Goal: Information Seeking & Learning: Find specific fact

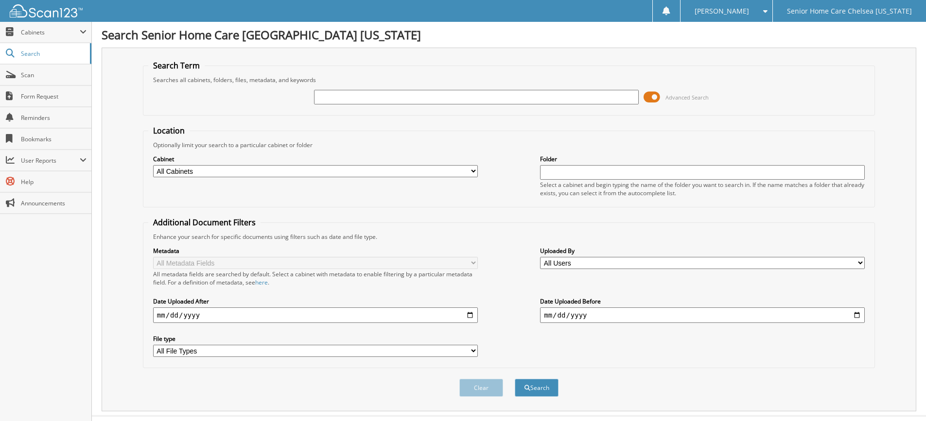
click at [373, 93] on input "text" at bounding box center [476, 97] width 325 height 15
type input "[PERSON_NAME]"
click at [515, 379] on button "Search" at bounding box center [537, 388] width 44 height 18
click at [349, 101] on input "marie" at bounding box center [476, 97] width 325 height 15
type input "marie louifaite"
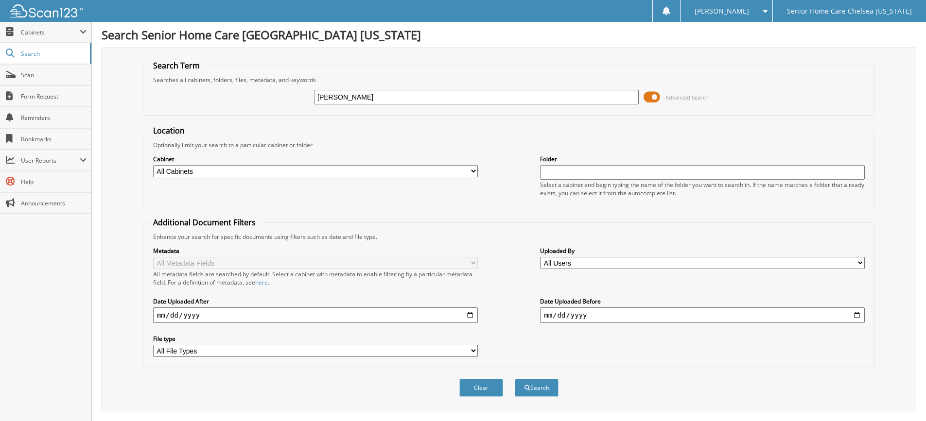
click at [515, 379] on button "Search" at bounding box center [537, 388] width 44 height 18
click at [522, 389] on button "Search" at bounding box center [537, 388] width 44 height 18
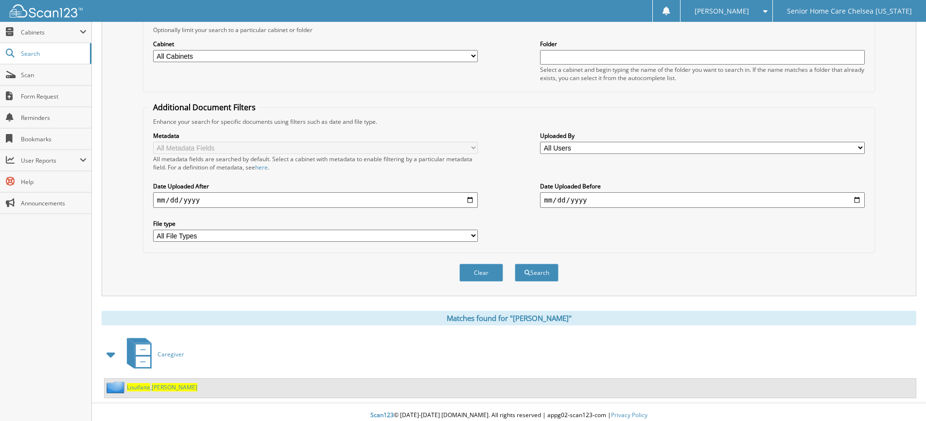
scroll to position [122, 0]
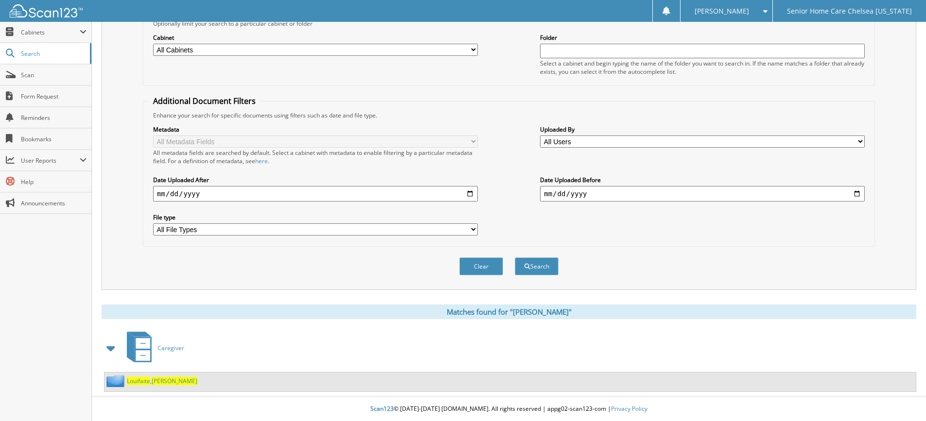
click at [158, 382] on span "Marie" at bounding box center [175, 381] width 46 height 8
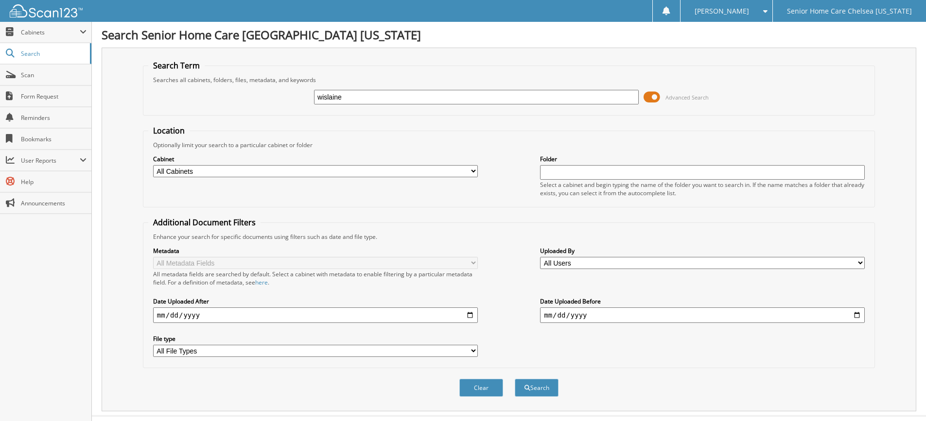
type input "wislaine"
click at [515, 379] on button "Search" at bounding box center [537, 388] width 44 height 18
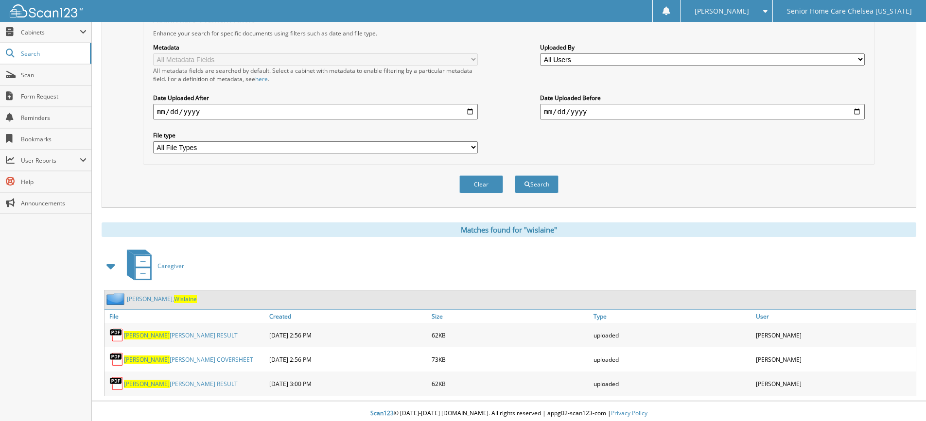
scroll to position [209, 0]
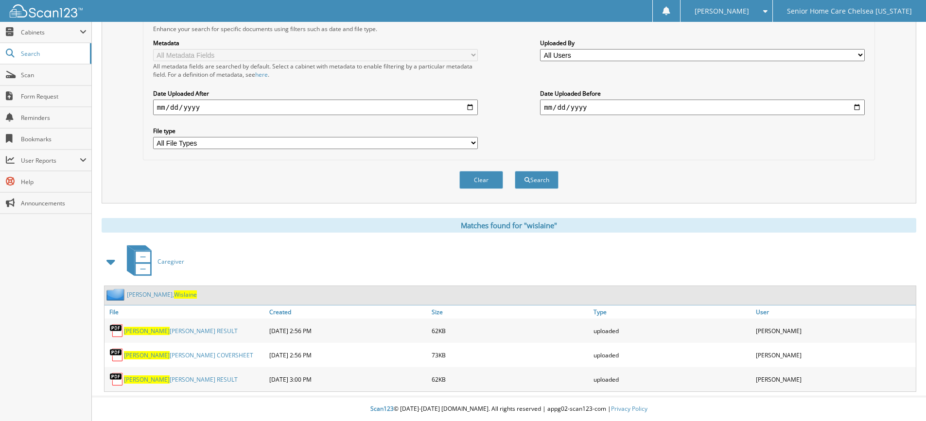
click at [137, 293] on link "Esterlin, Wislaine" at bounding box center [162, 295] width 70 height 8
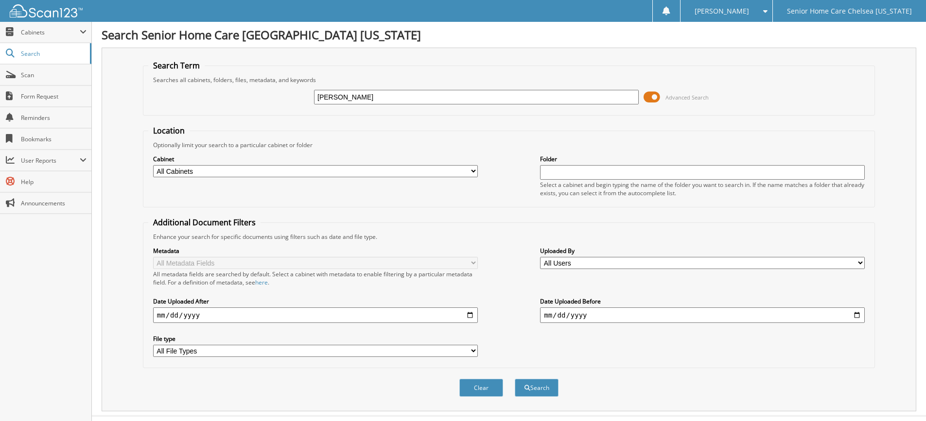
type input "[PERSON_NAME]"
click at [515, 379] on button "Search" at bounding box center [537, 388] width 44 height 18
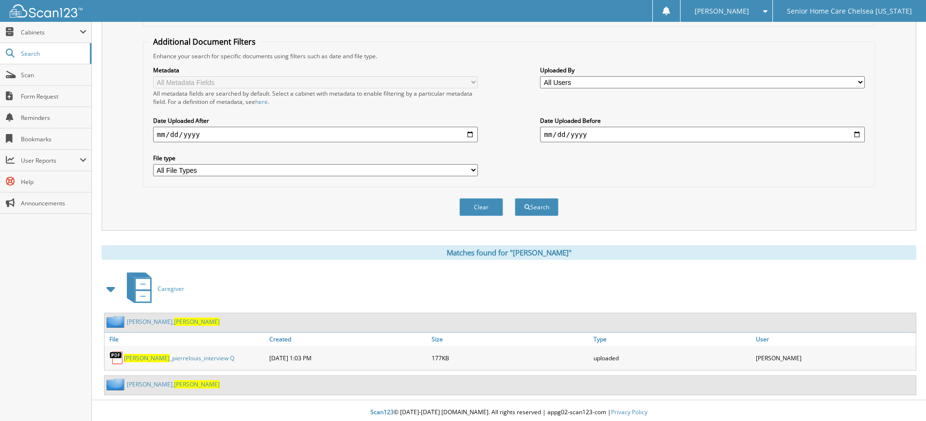
scroll to position [185, 0]
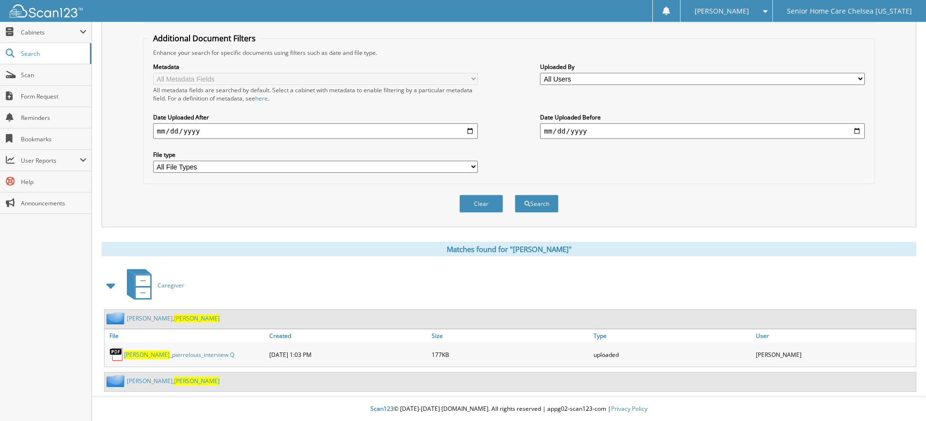
click at [143, 318] on link "Andre, Evelyne" at bounding box center [173, 319] width 93 height 8
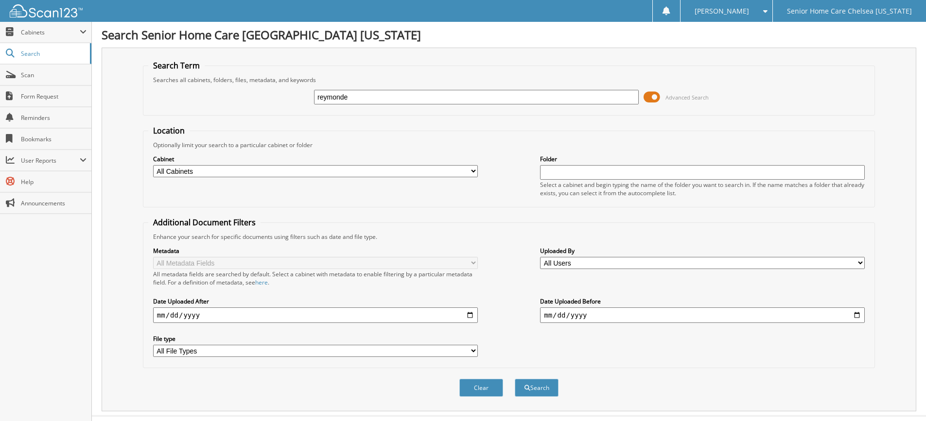
type input "reymonde"
click at [515, 379] on button "Search" at bounding box center [537, 388] width 44 height 18
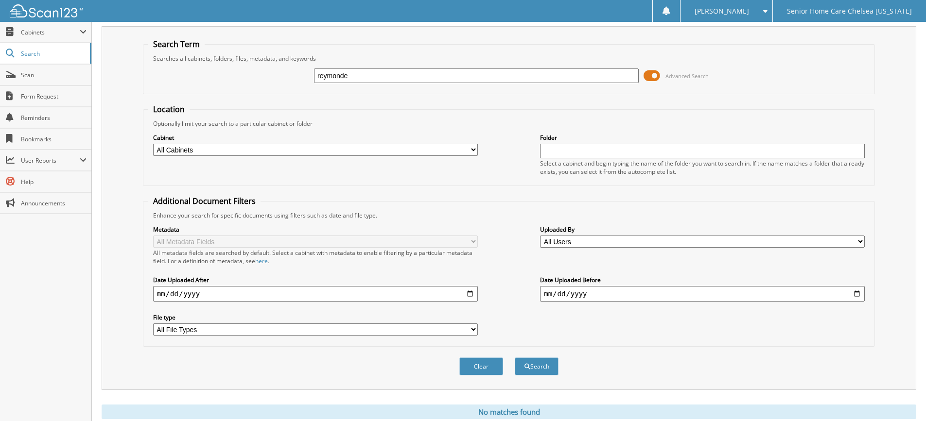
scroll to position [5, 0]
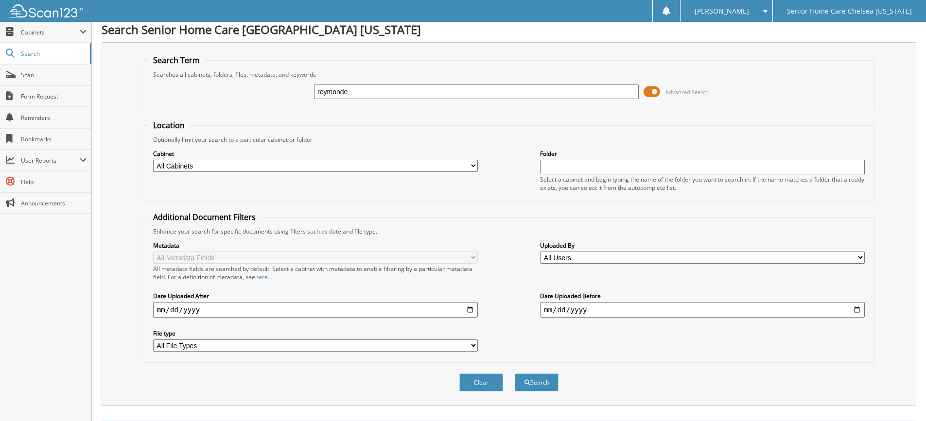
click at [391, 94] on input "reymonde" at bounding box center [476, 92] width 325 height 15
type input "r"
type input "tillus"
click at [515, 374] on button "Search" at bounding box center [537, 383] width 44 height 18
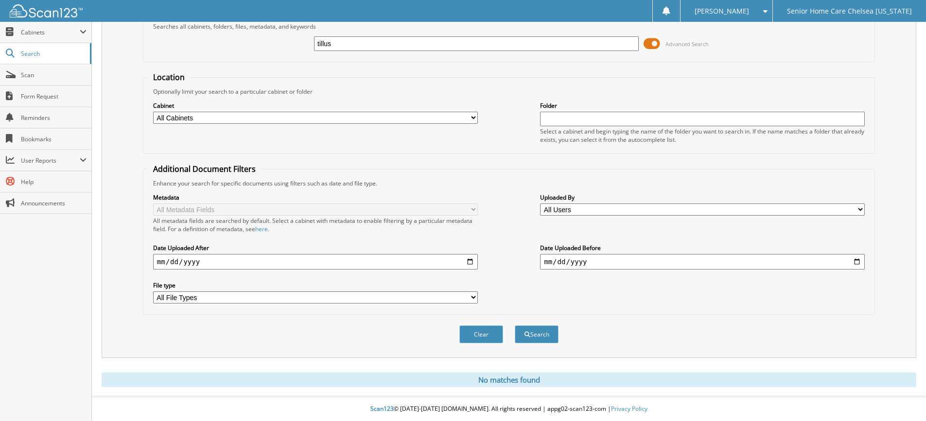
scroll to position [54, 0]
click at [538, 335] on button "Search" at bounding box center [537, 335] width 44 height 18
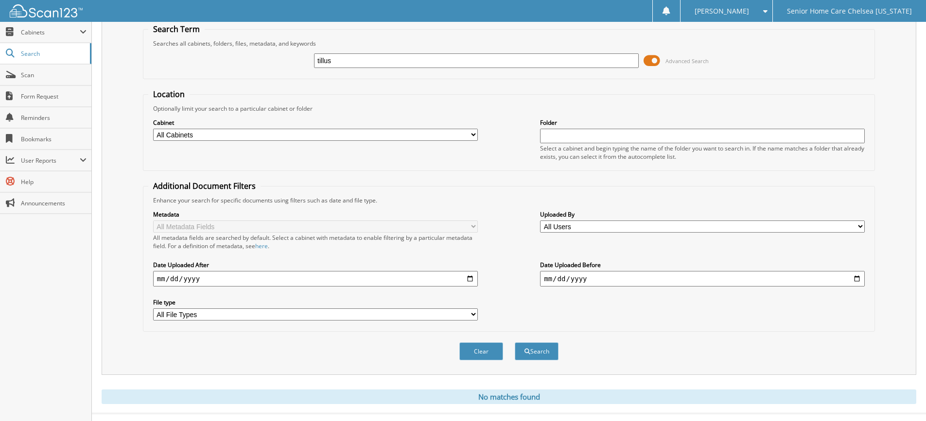
scroll to position [5, 0]
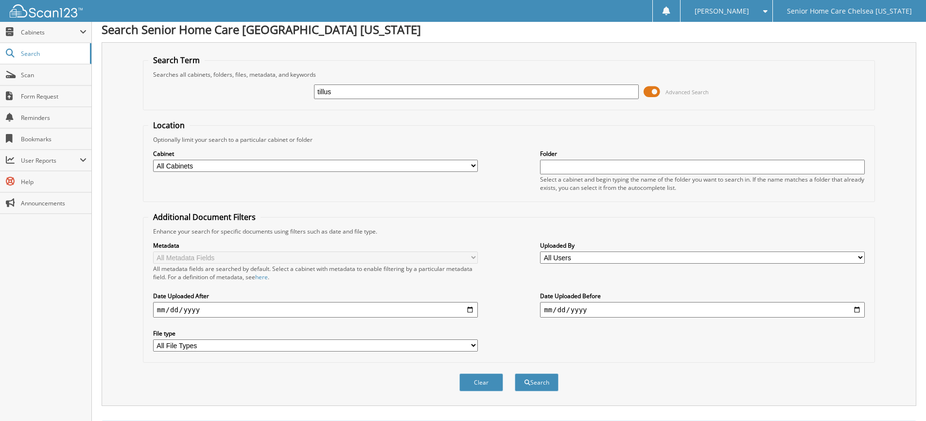
click at [376, 91] on input "tillus" at bounding box center [476, 92] width 325 height 15
type input "t"
type input "reymonde"
click at [515, 374] on button "Search" at bounding box center [537, 383] width 44 height 18
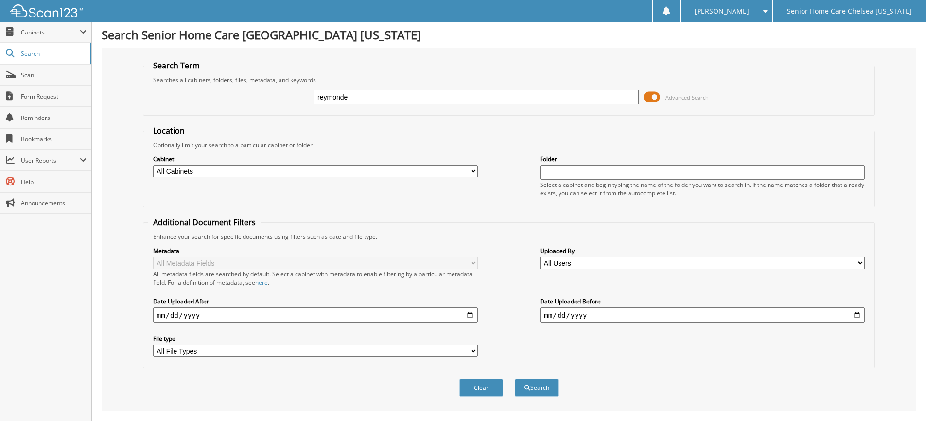
click at [651, 99] on span at bounding box center [652, 97] width 17 height 15
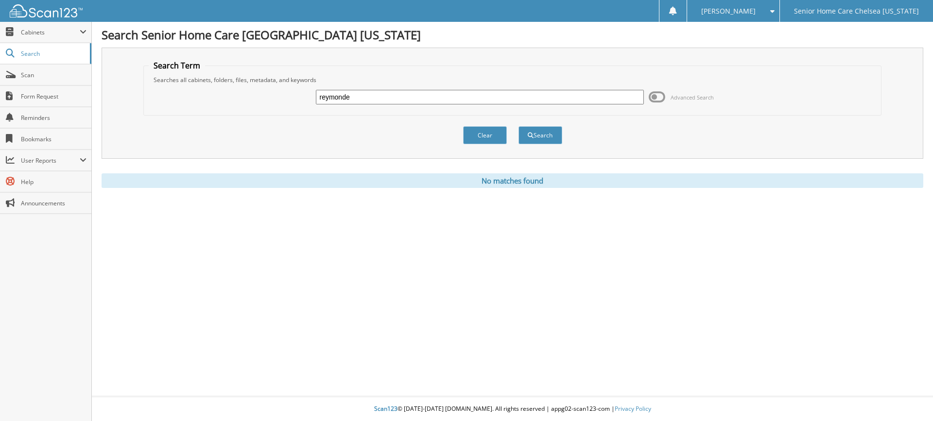
click at [377, 100] on input "reymonde" at bounding box center [480, 97] width 328 height 15
type input "r"
type input "[PERSON_NAME]"
click at [519, 126] on button "Search" at bounding box center [541, 135] width 44 height 18
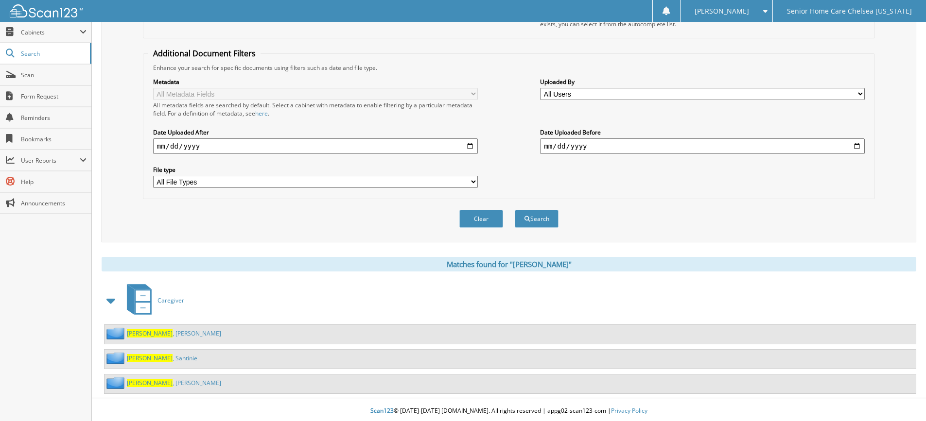
scroll to position [172, 0]
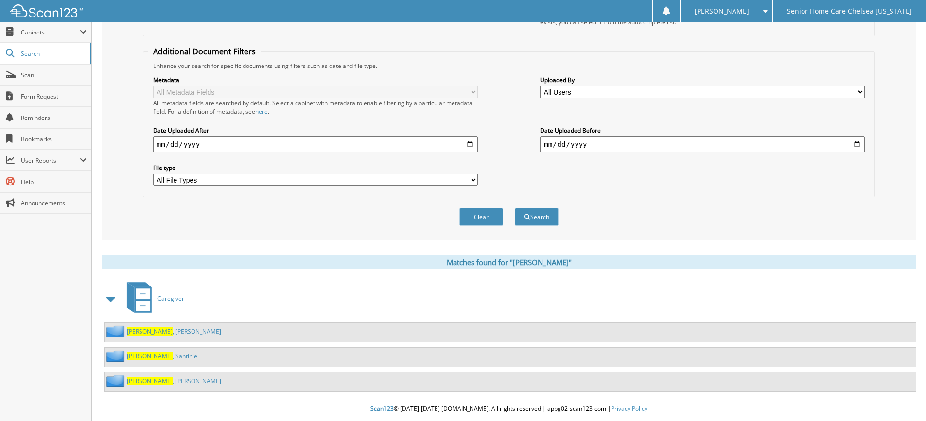
click at [165, 381] on link "[PERSON_NAME]" at bounding box center [174, 381] width 94 height 8
